Goal: Task Accomplishment & Management: Use online tool/utility

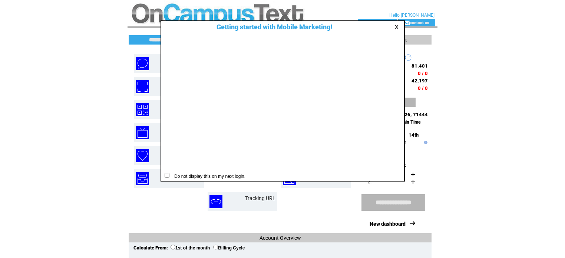
click at [395, 26] on link at bounding box center [398, 26] width 7 height 5
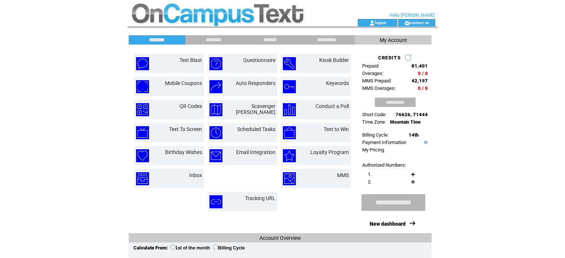
click at [463, 126] on html "**********" at bounding box center [282, 129] width 565 height 258
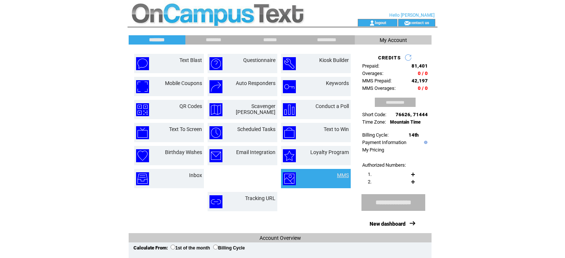
click at [344, 175] on link "MMS" at bounding box center [343, 175] width 12 height 6
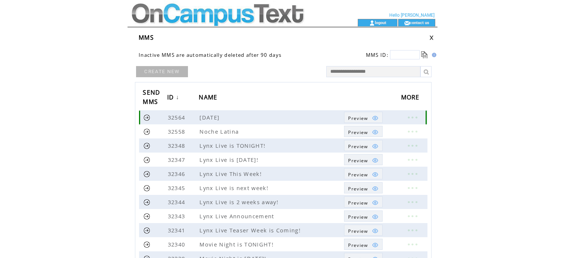
click at [412, 115] on link at bounding box center [412, 117] width 22 height 10
click at [370, 118] on link "EDIT" at bounding box center [371, 116] width 12 height 7
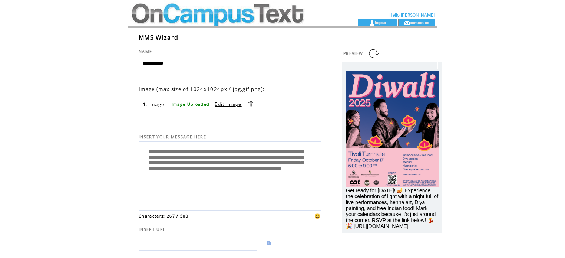
click at [250, 103] on link at bounding box center [250, 104] width 7 height 7
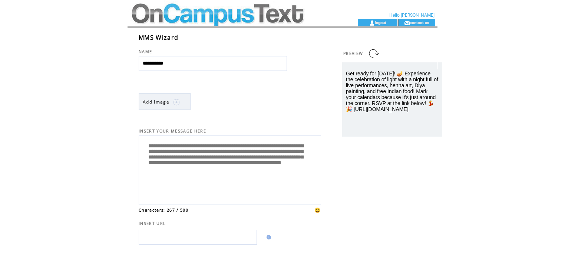
click at [163, 101] on span "Add Image" at bounding box center [156, 102] width 27 height 6
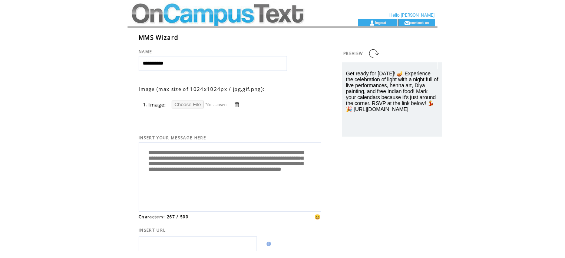
click at [186, 106] on input "file" at bounding box center [200, 105] width 56 height 8
